Goal: Information Seeking & Learning: Learn about a topic

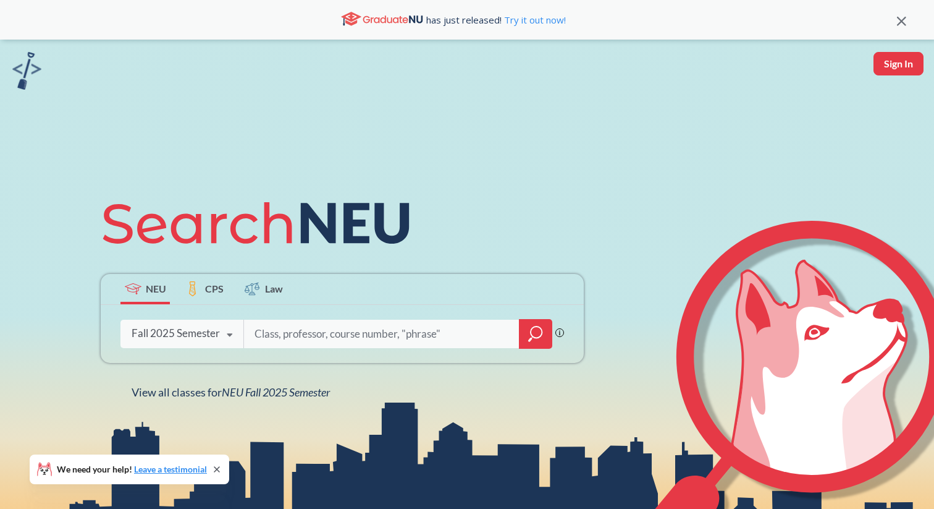
click at [308, 324] on input "search" at bounding box center [381, 334] width 257 height 26
click at [308, 339] on input "search" at bounding box center [381, 334] width 257 height 26
type input "western music"
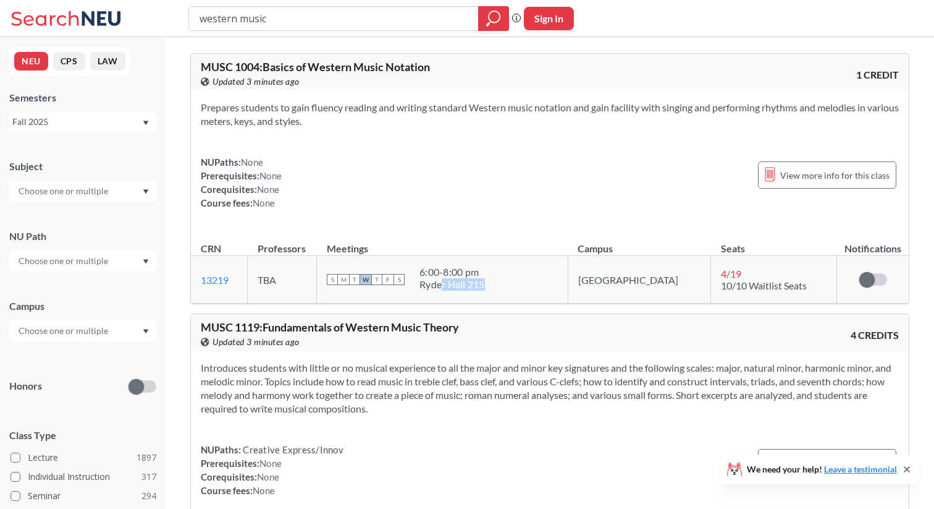
drag, startPoint x: 472, startPoint y: 289, endPoint x: 516, endPoint y: 289, distance: 44.5
click at [485, 289] on div "Ryder Hall 215" at bounding box center [453, 284] width 66 height 12
drag, startPoint x: 521, startPoint y: 289, endPoint x: 444, endPoint y: 289, distance: 76.6
click at [444, 289] on div "S M T W T F S 6:00 - 8:00 pm Ryder Hall 215" at bounding box center [442, 279] width 231 height 27
drag, startPoint x: 460, startPoint y: 289, endPoint x: 510, endPoint y: 289, distance: 50.1
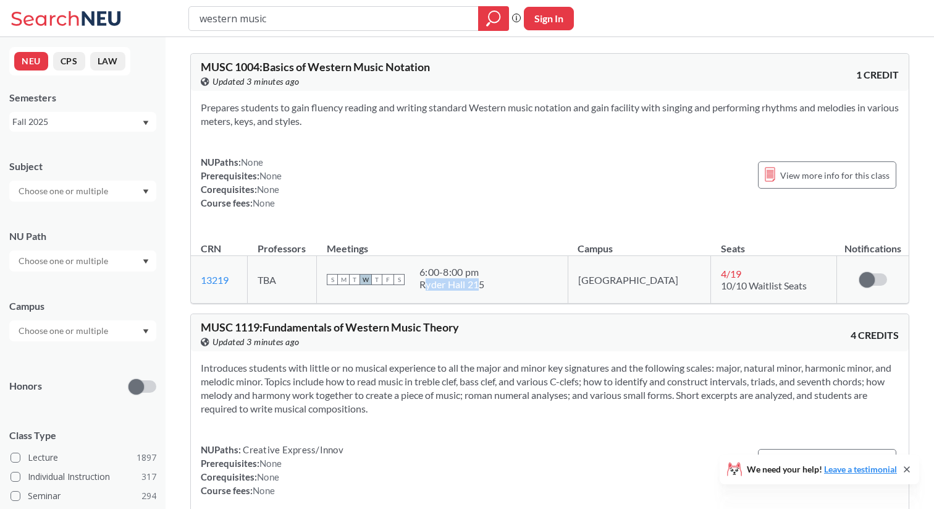
click at [485, 289] on div "Ryder Hall 215" at bounding box center [453, 284] width 66 height 12
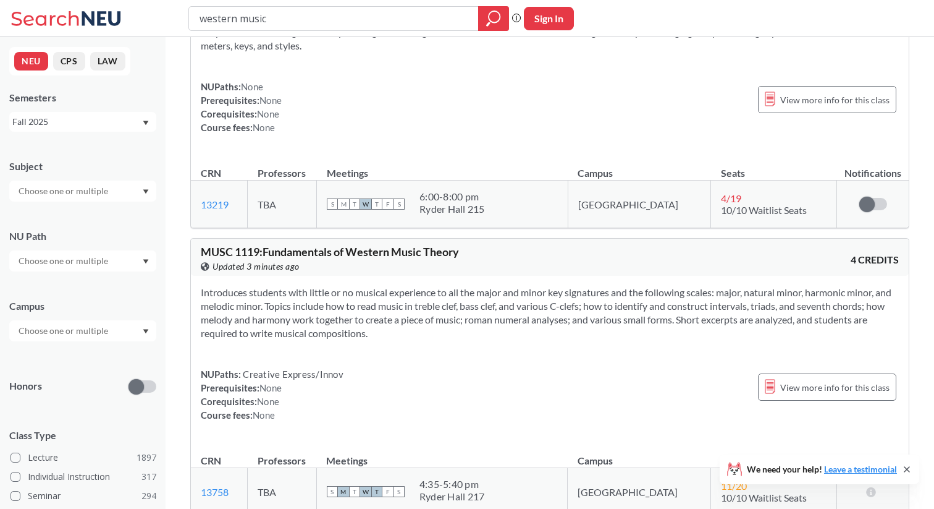
scroll to position [74, 0]
